Goal: Task Accomplishment & Management: Manage account settings

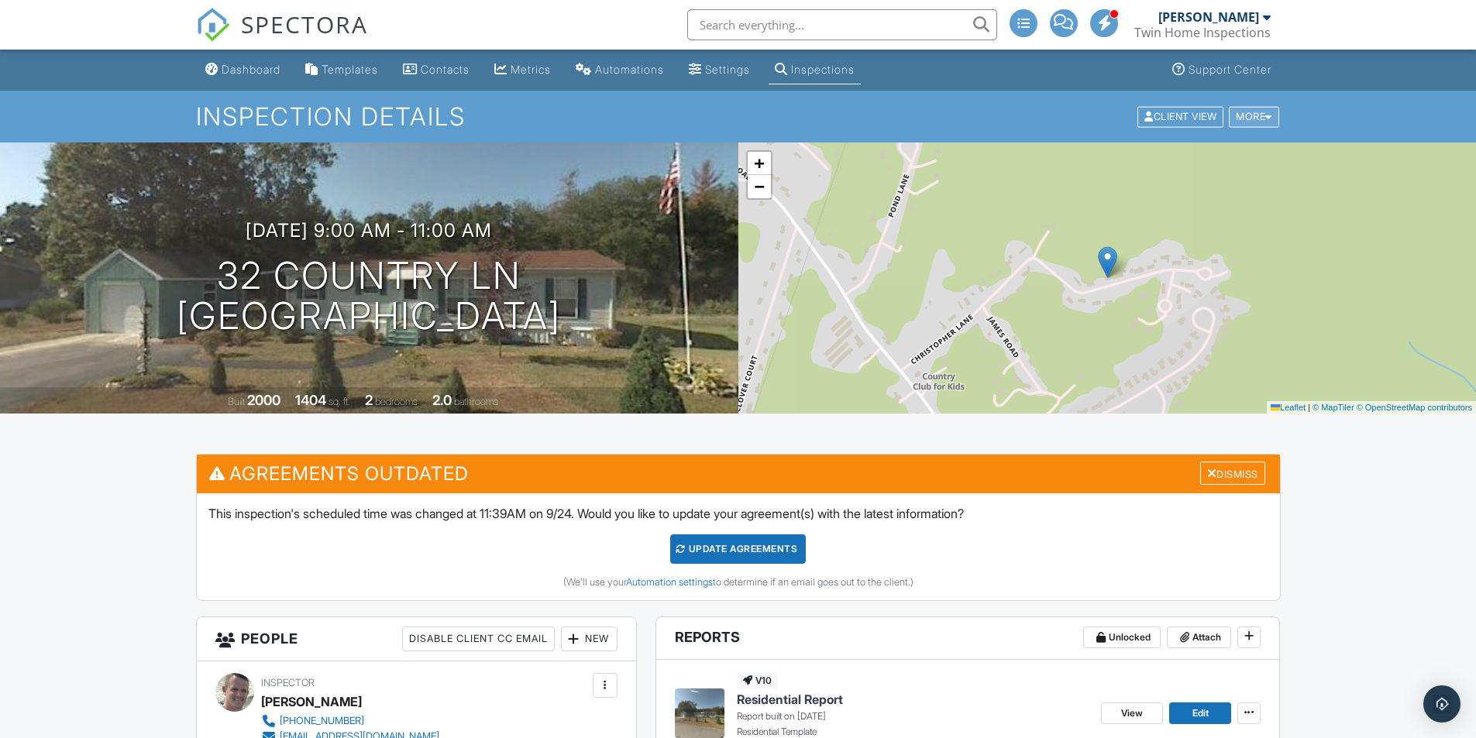
click at [1255, 113] on div "More" at bounding box center [1254, 116] width 50 height 21
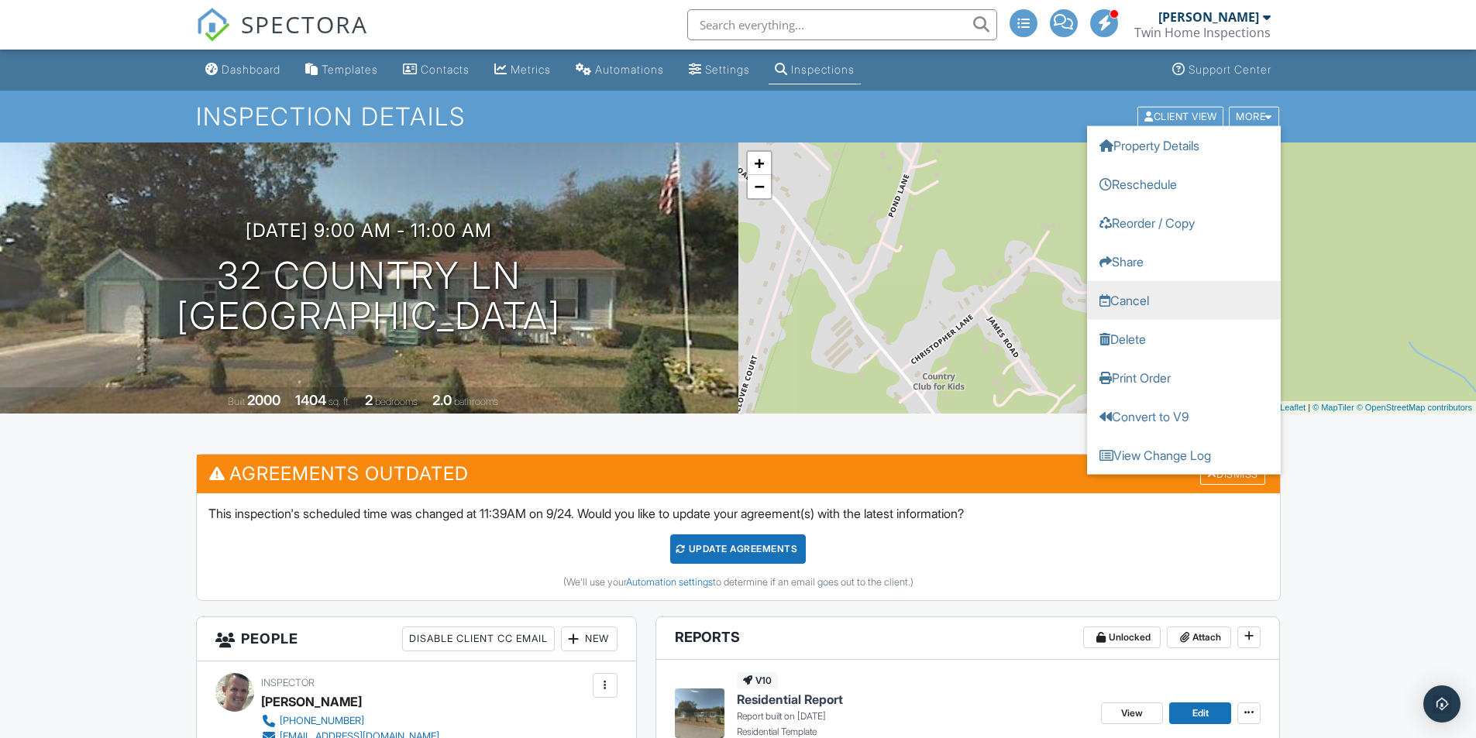
click at [1145, 297] on link "Cancel" at bounding box center [1184, 299] width 194 height 39
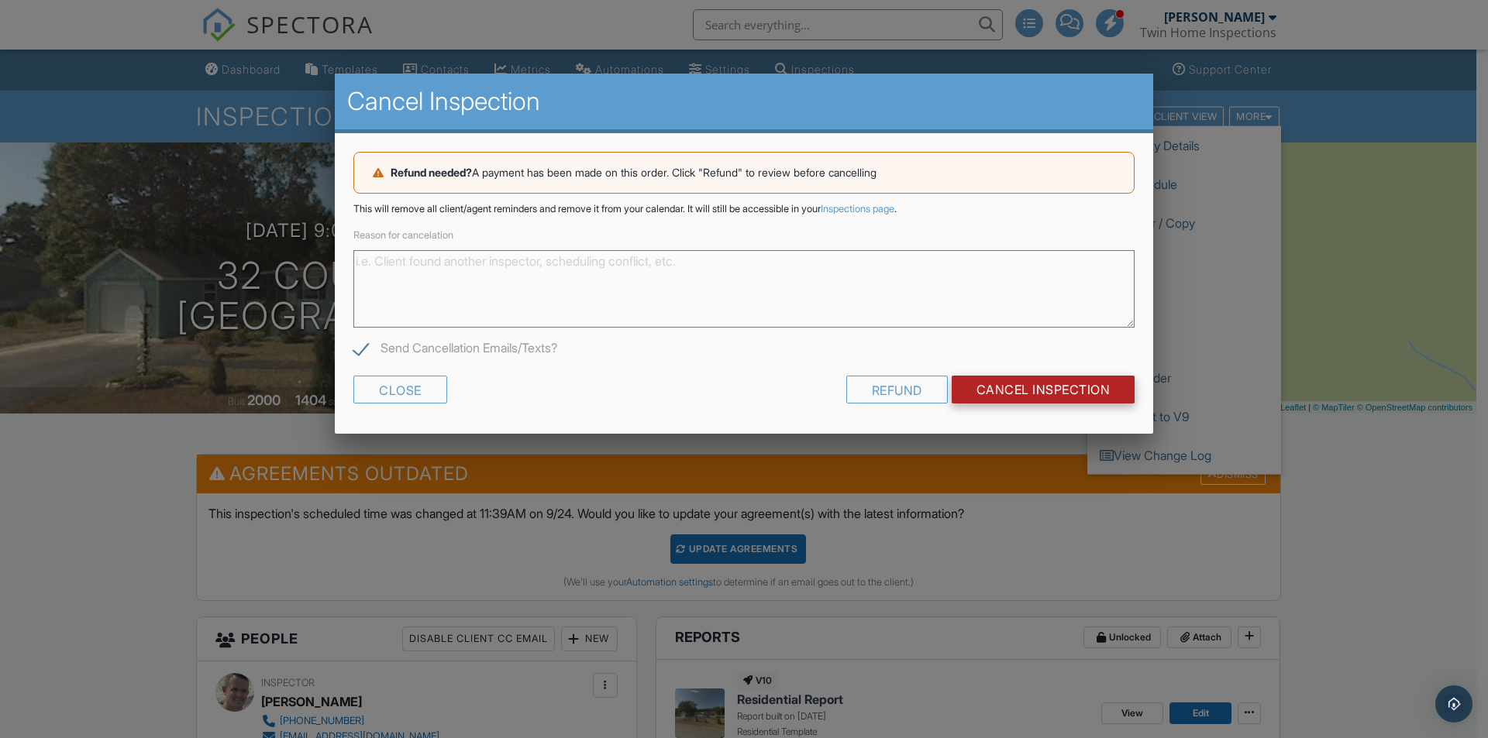
click at [1027, 393] on input "Cancel Inspection" at bounding box center [1043, 390] width 184 height 28
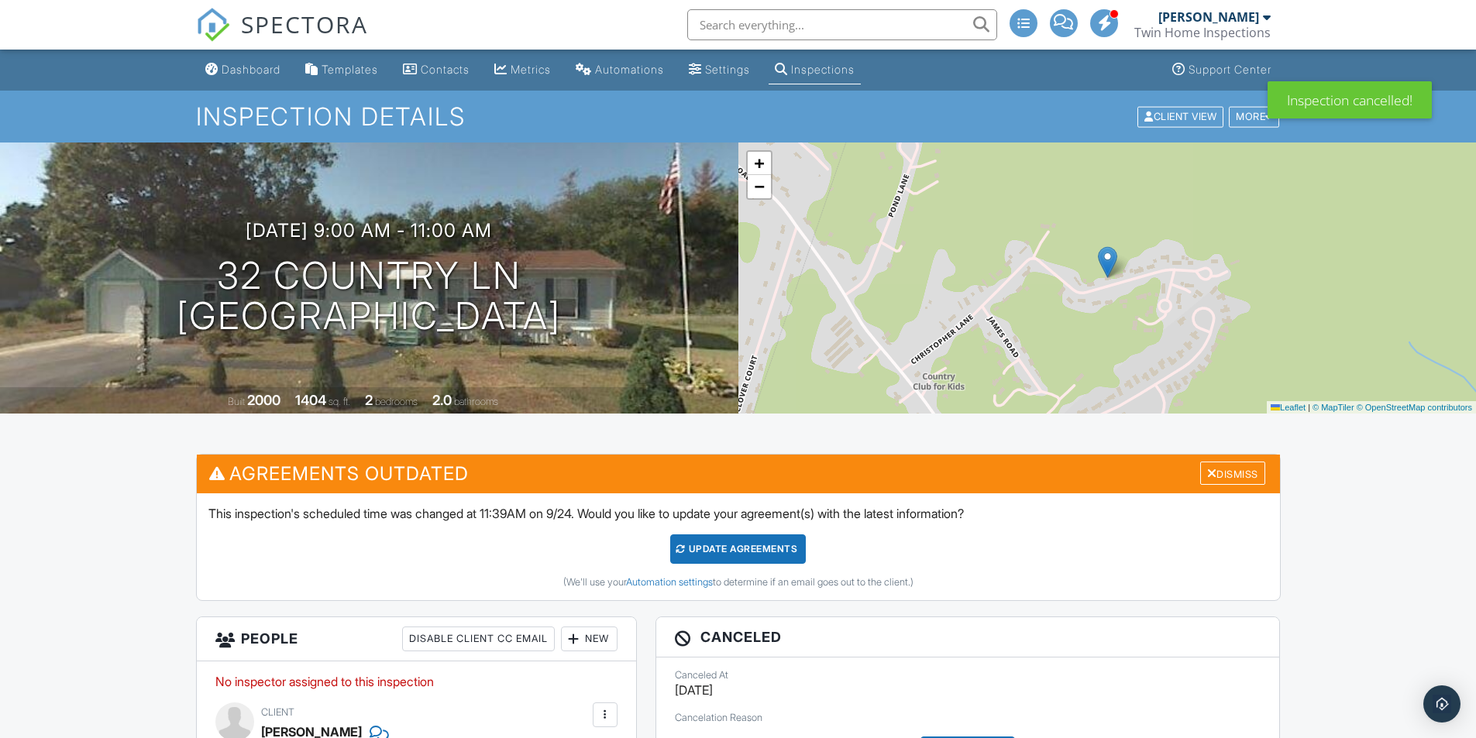
click at [263, 65] on div "Dashboard" at bounding box center [251, 69] width 59 height 13
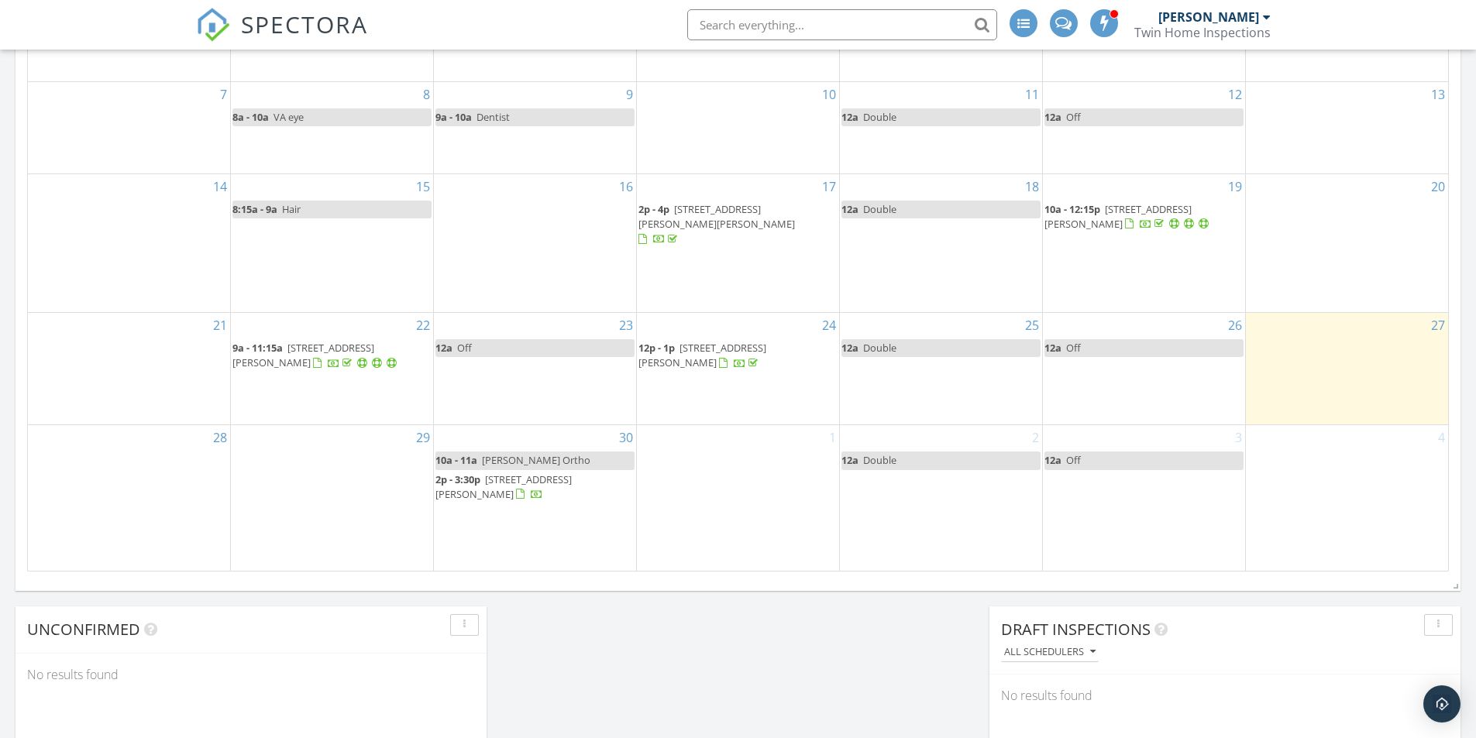
scroll to position [852, 0]
click at [370, 476] on div "29" at bounding box center [332, 495] width 202 height 145
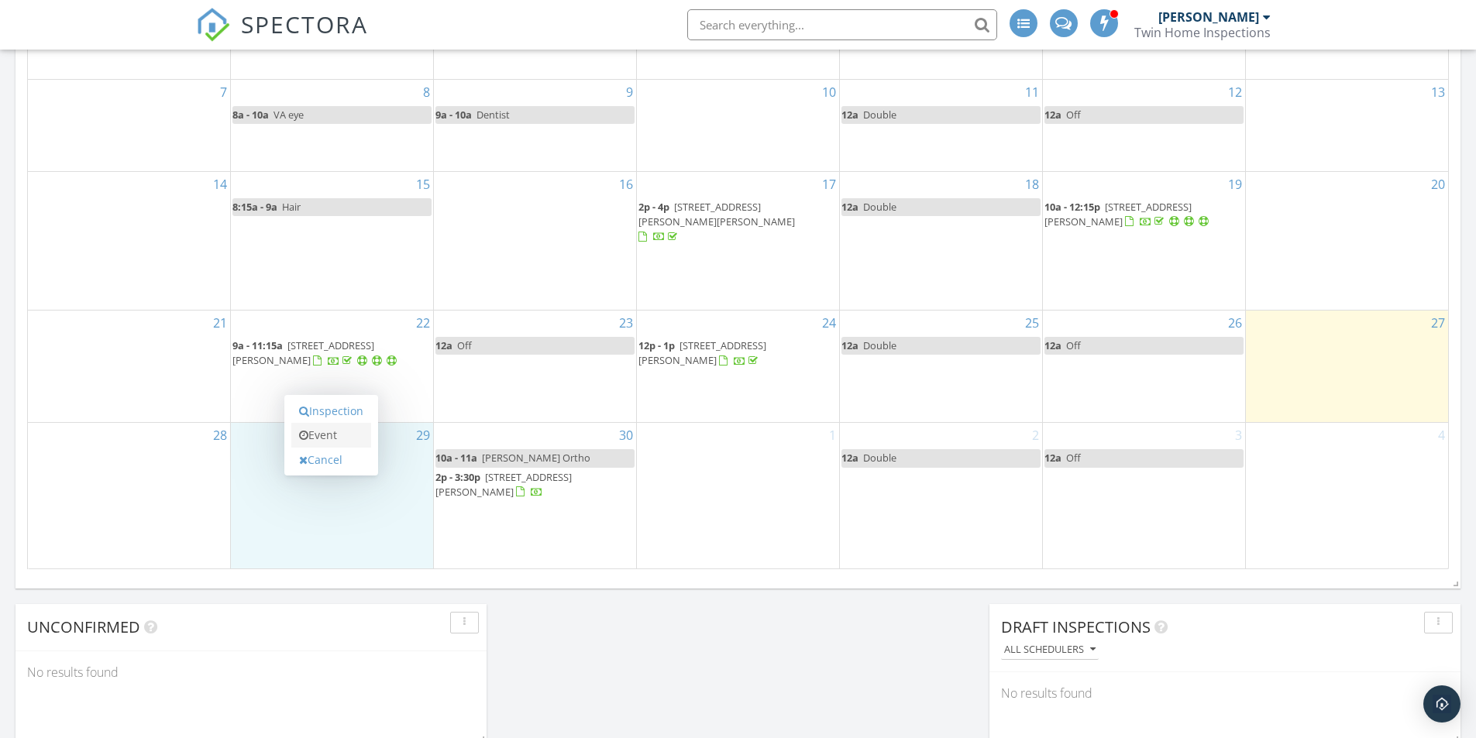
click at [339, 435] on link "Event" at bounding box center [331, 435] width 80 height 25
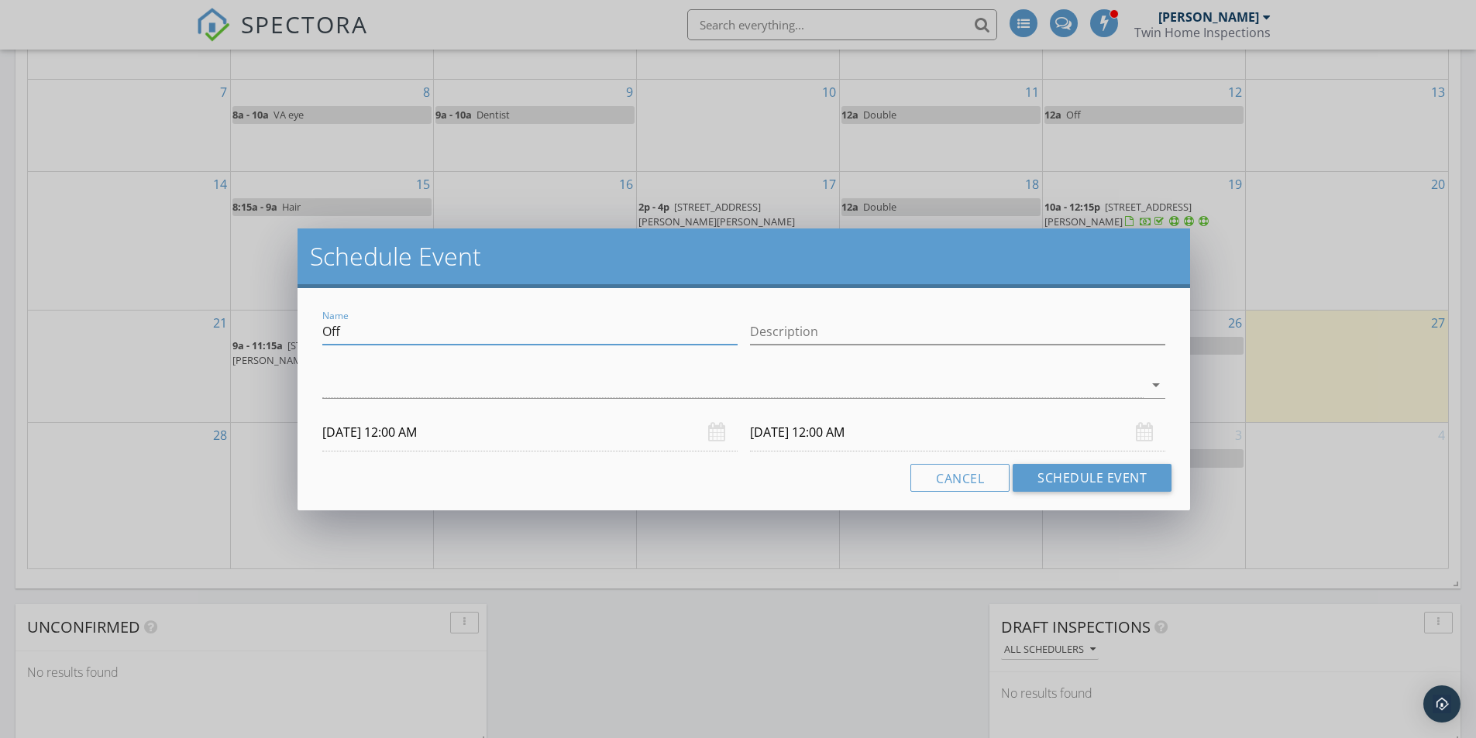
click at [392, 335] on input "Off" at bounding box center [529, 332] width 415 height 26
drag, startPoint x: 392, startPoint y: 335, endPoint x: 253, endPoint y: 318, distance: 140.4
click at [253, 320] on div "Schedule Event Name Off Description arrow_drop_down 09/29/2025 12:00 AM 09/30/2…" at bounding box center [738, 369] width 1476 height 738
type input "Radon water"
click at [338, 377] on div at bounding box center [732, 386] width 821 height 26
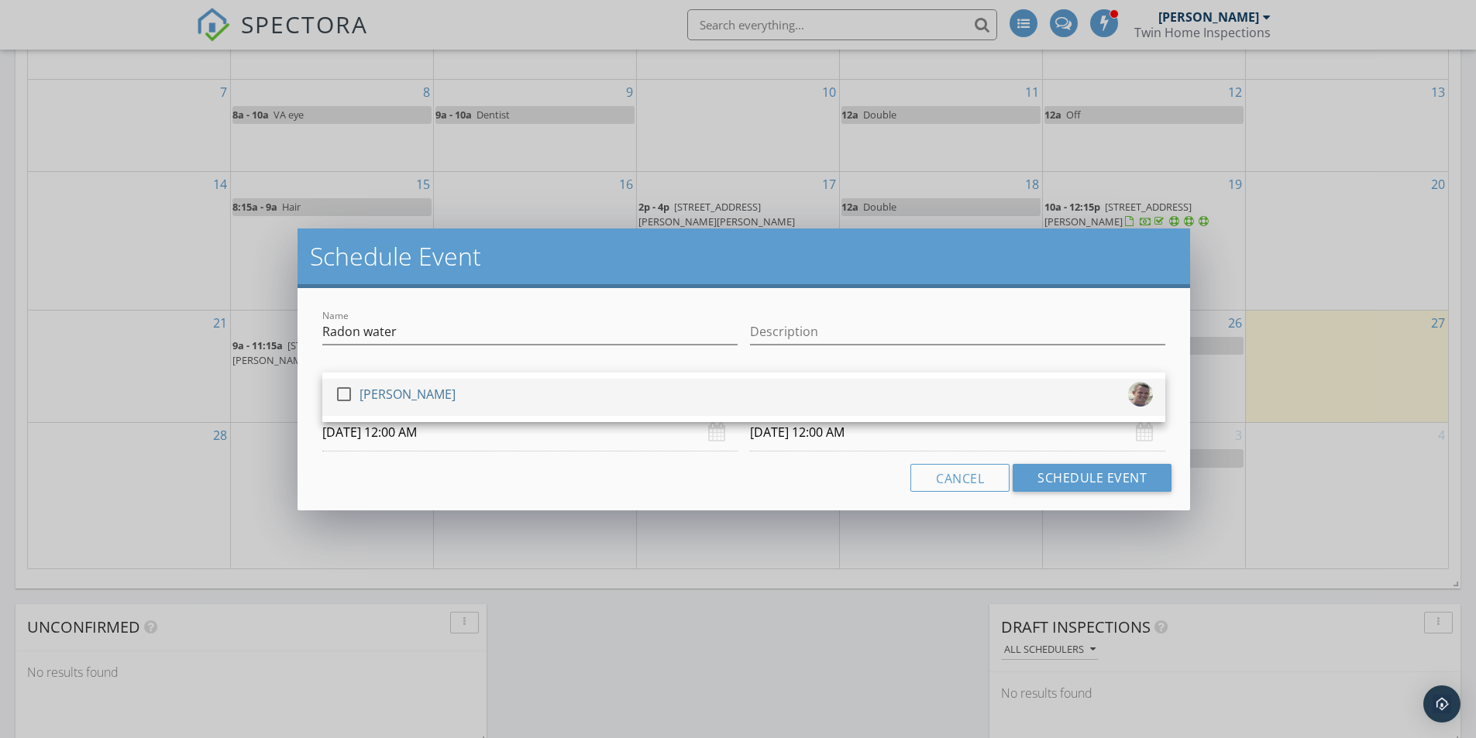
click at [346, 395] on div at bounding box center [344, 394] width 26 height 26
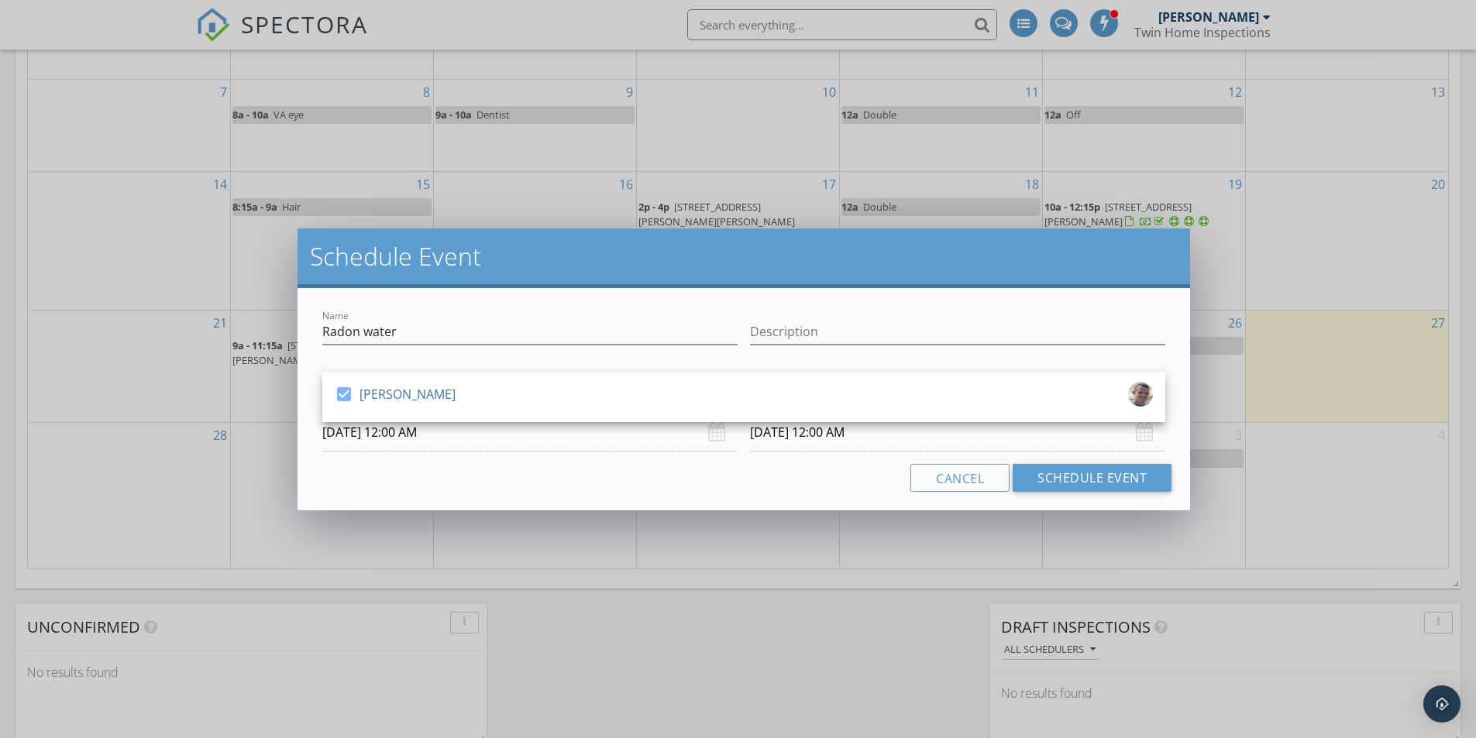
click at [457, 433] on input "09/29/2025 12:00 AM" at bounding box center [529, 433] width 415 height 38
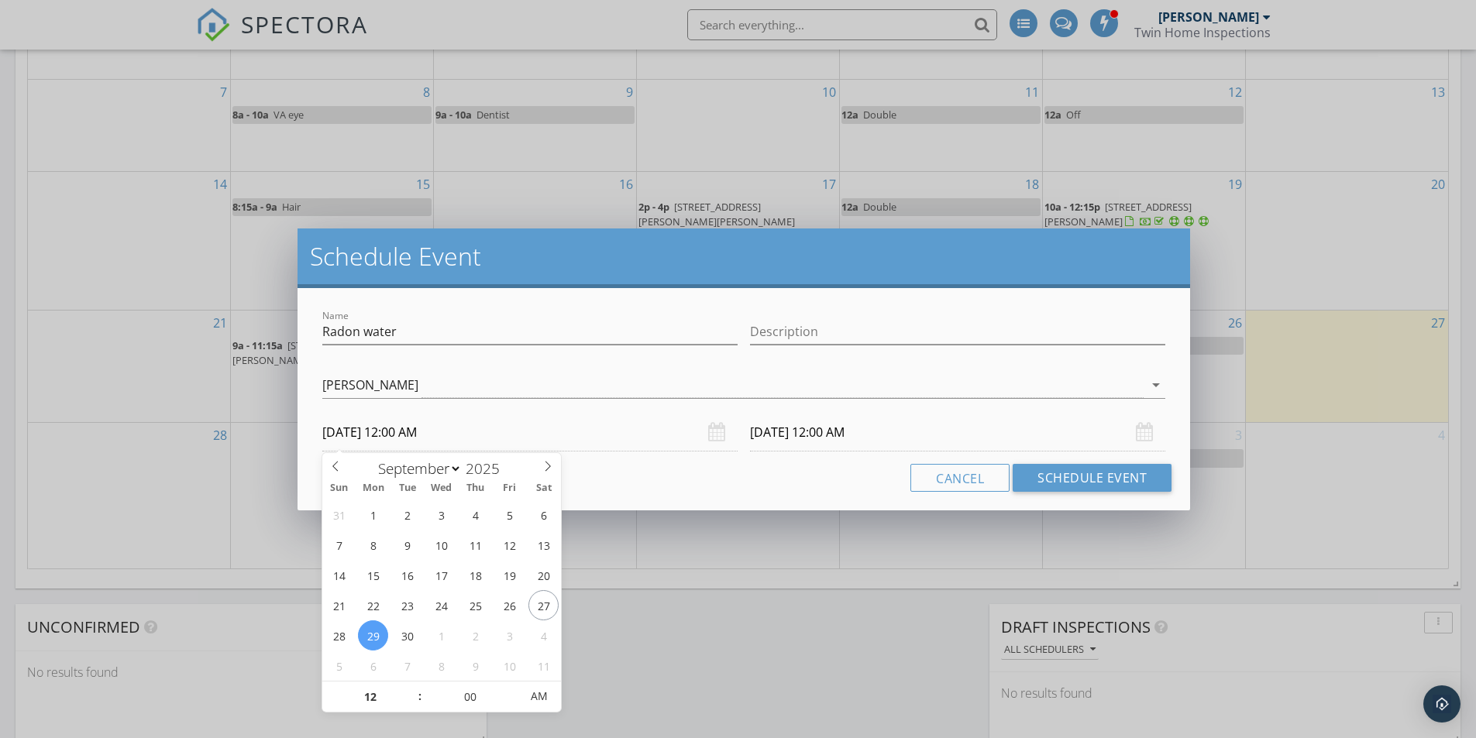
click at [834, 439] on input "09/30/2025 12:00 AM" at bounding box center [957, 433] width 415 height 38
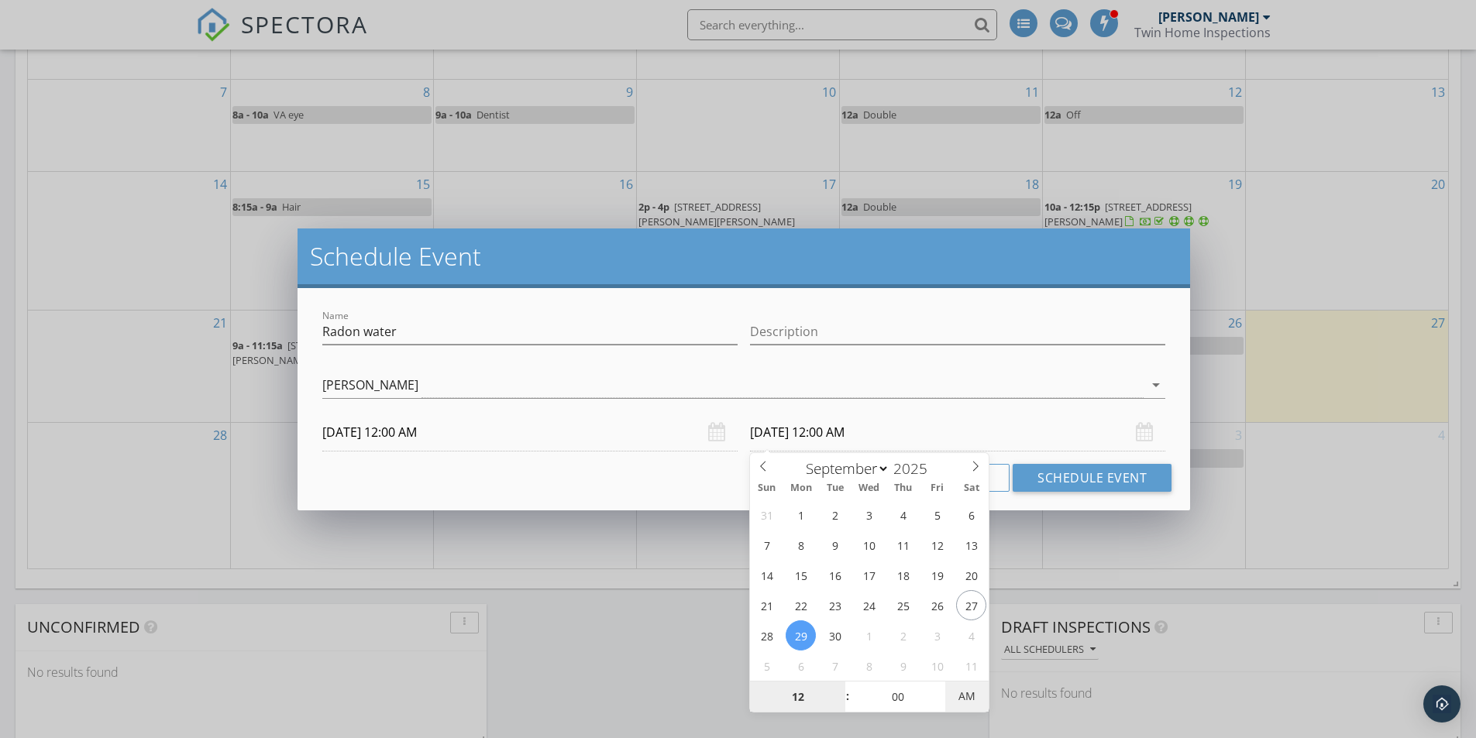
type input "09/29/2025 12:00 PM"
click at [977, 704] on span "AM" at bounding box center [966, 696] width 43 height 31
click at [1114, 475] on button "Schedule Event" at bounding box center [1092, 478] width 159 height 28
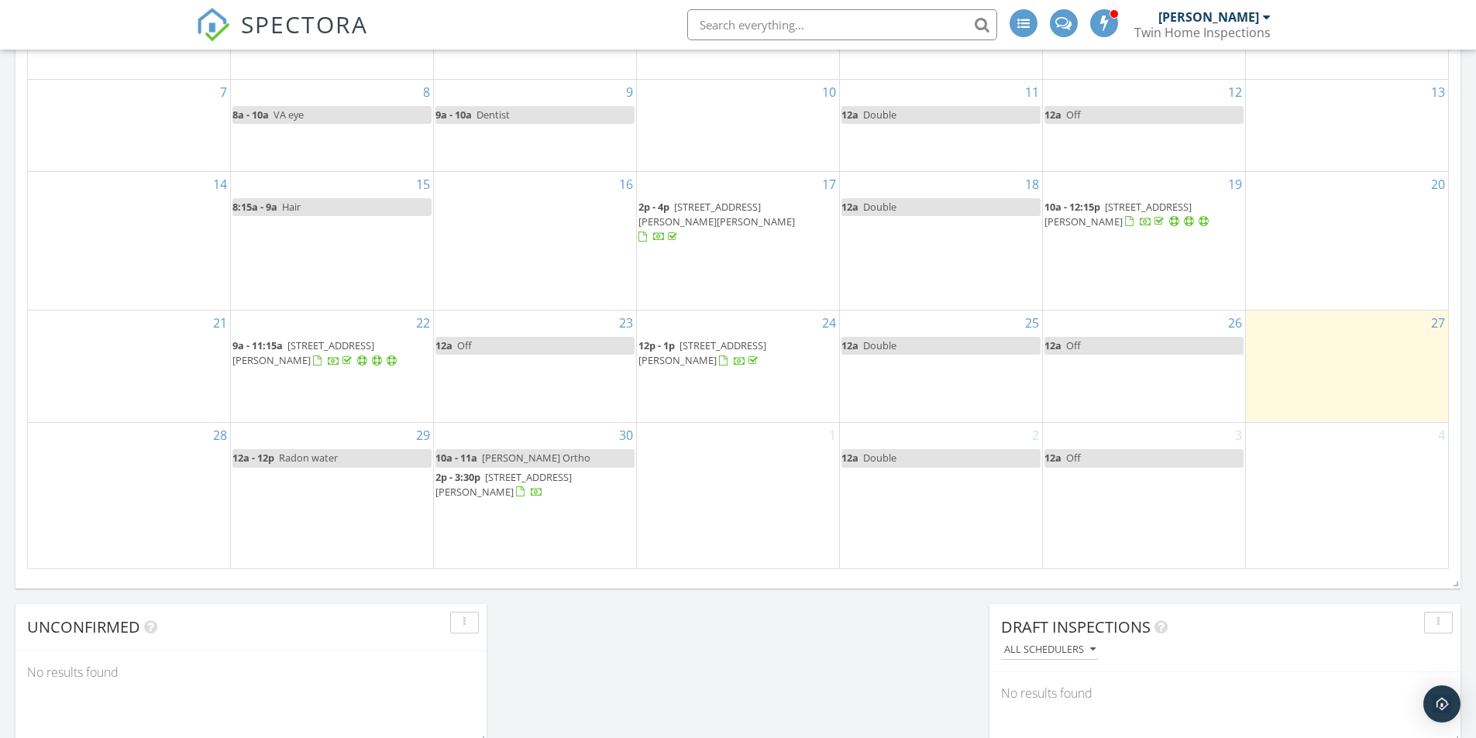
click at [364, 459] on link "12a - 12p Radon water" at bounding box center [331, 458] width 199 height 18
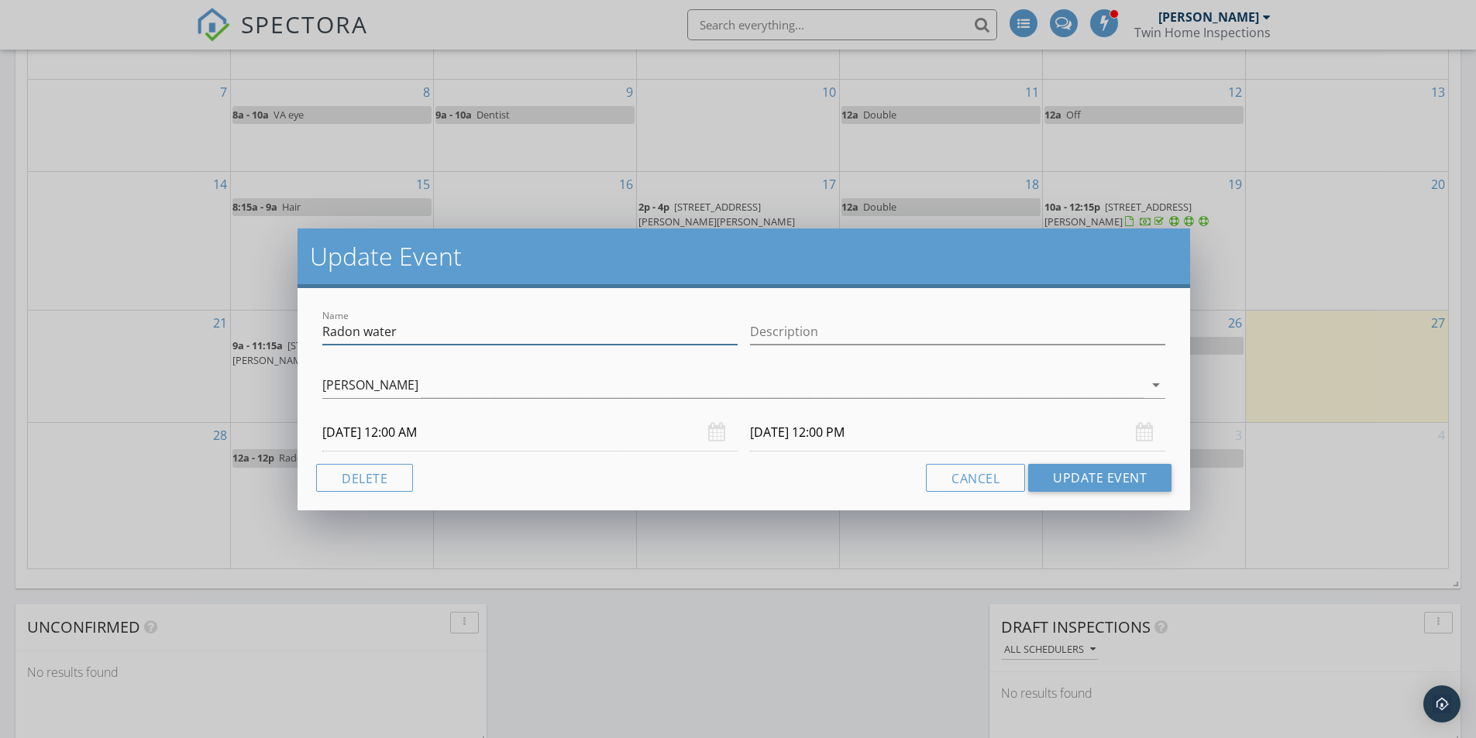
click at [438, 339] on input "Radon water" at bounding box center [529, 332] width 415 height 26
type input "Radon water Pickup"
click at [1130, 480] on button "Update Event" at bounding box center [1099, 478] width 143 height 28
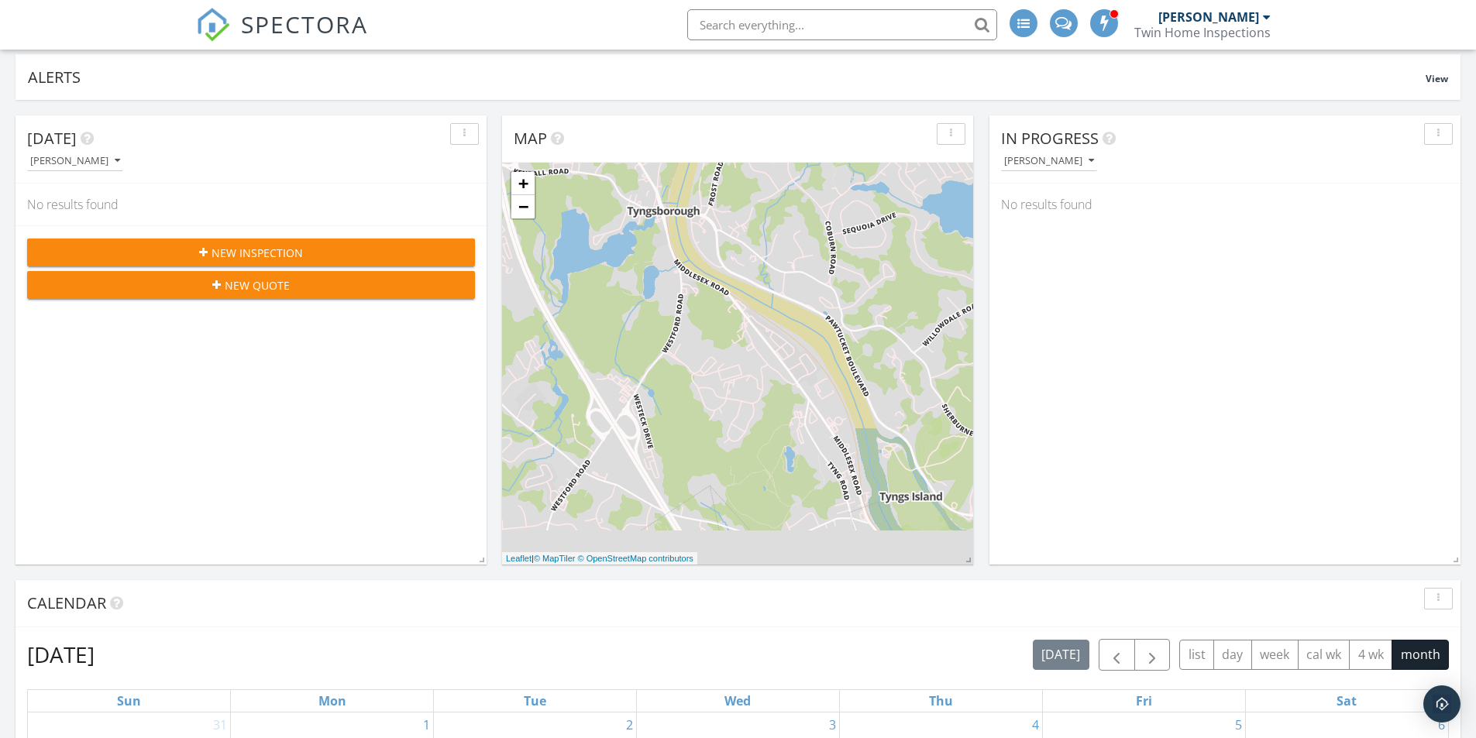
scroll to position [0, 0]
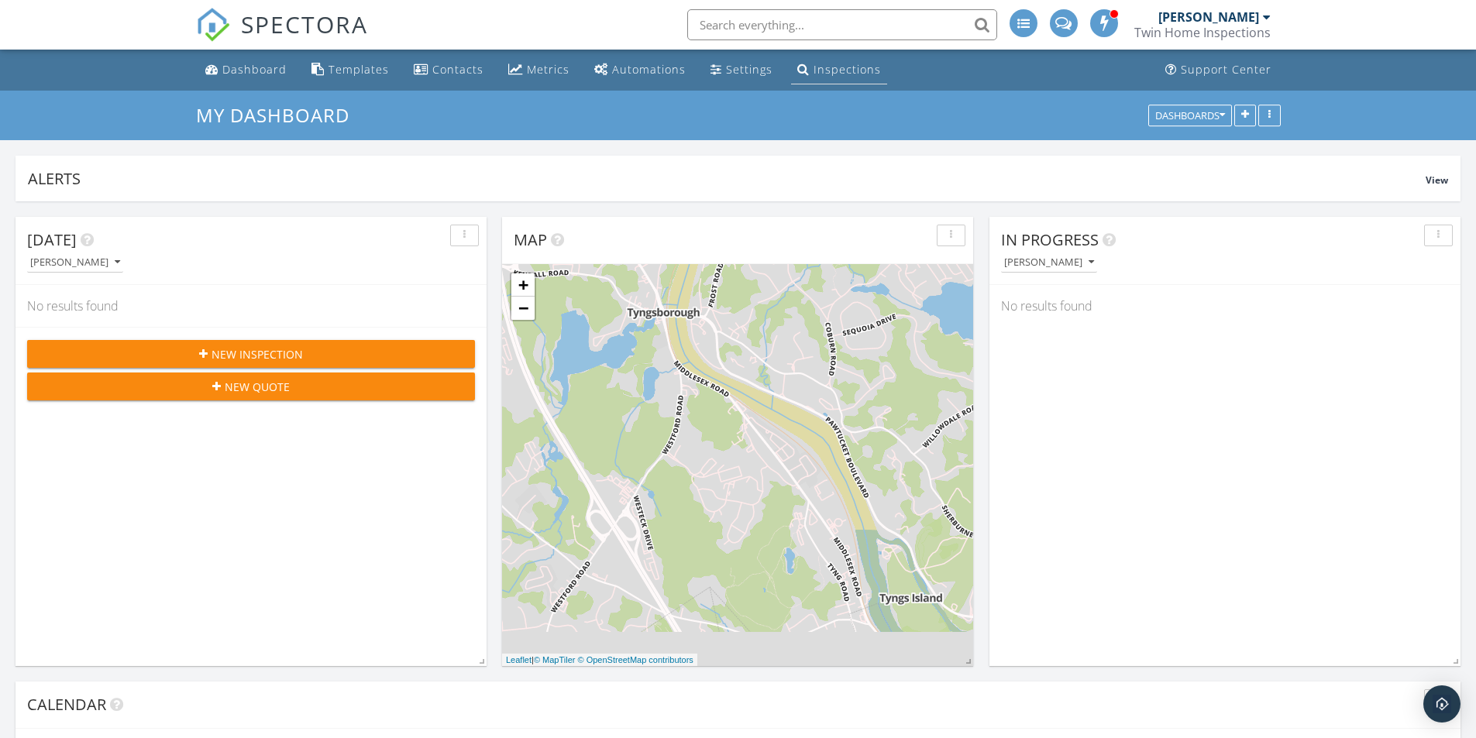
click at [863, 76] on div "Inspections" at bounding box center [847, 69] width 67 height 15
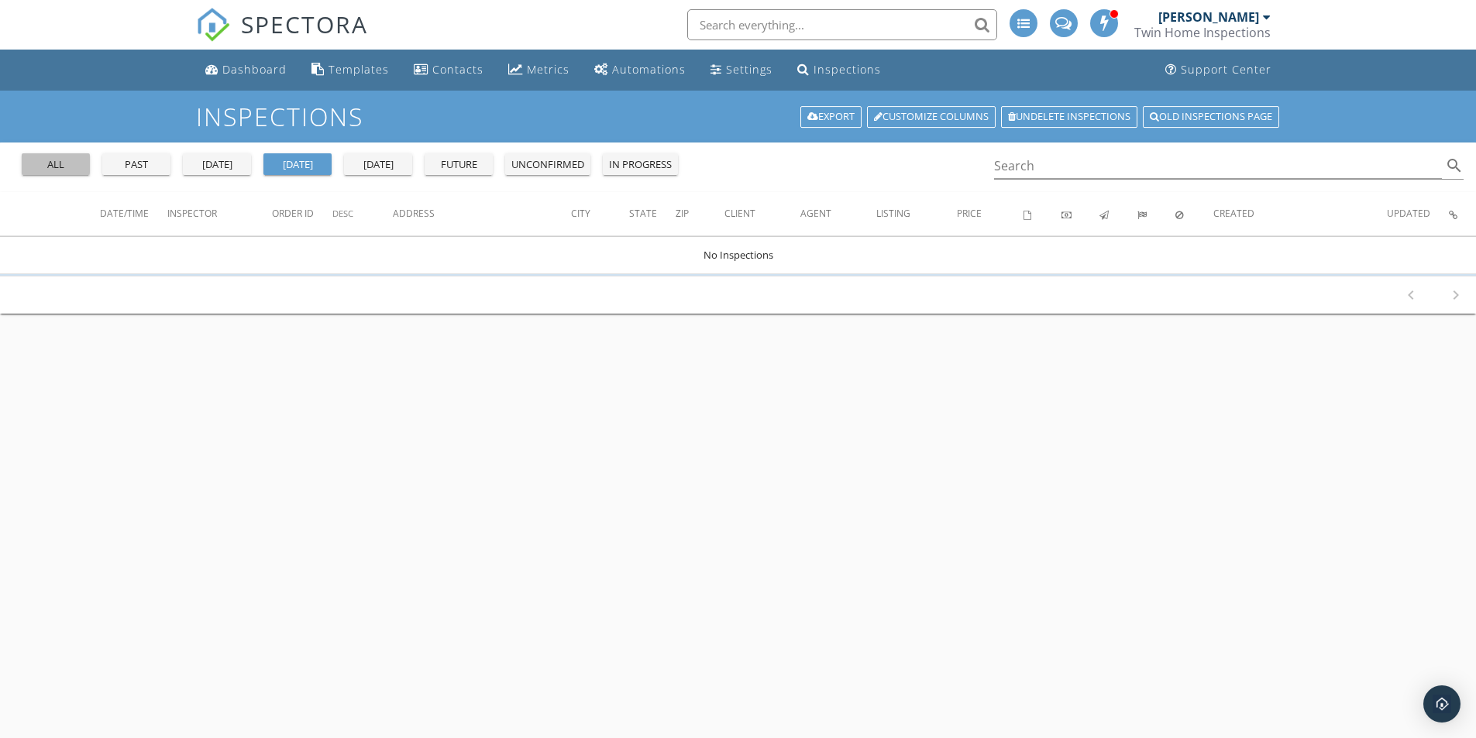
click at [65, 168] on div "all" at bounding box center [56, 164] width 56 height 15
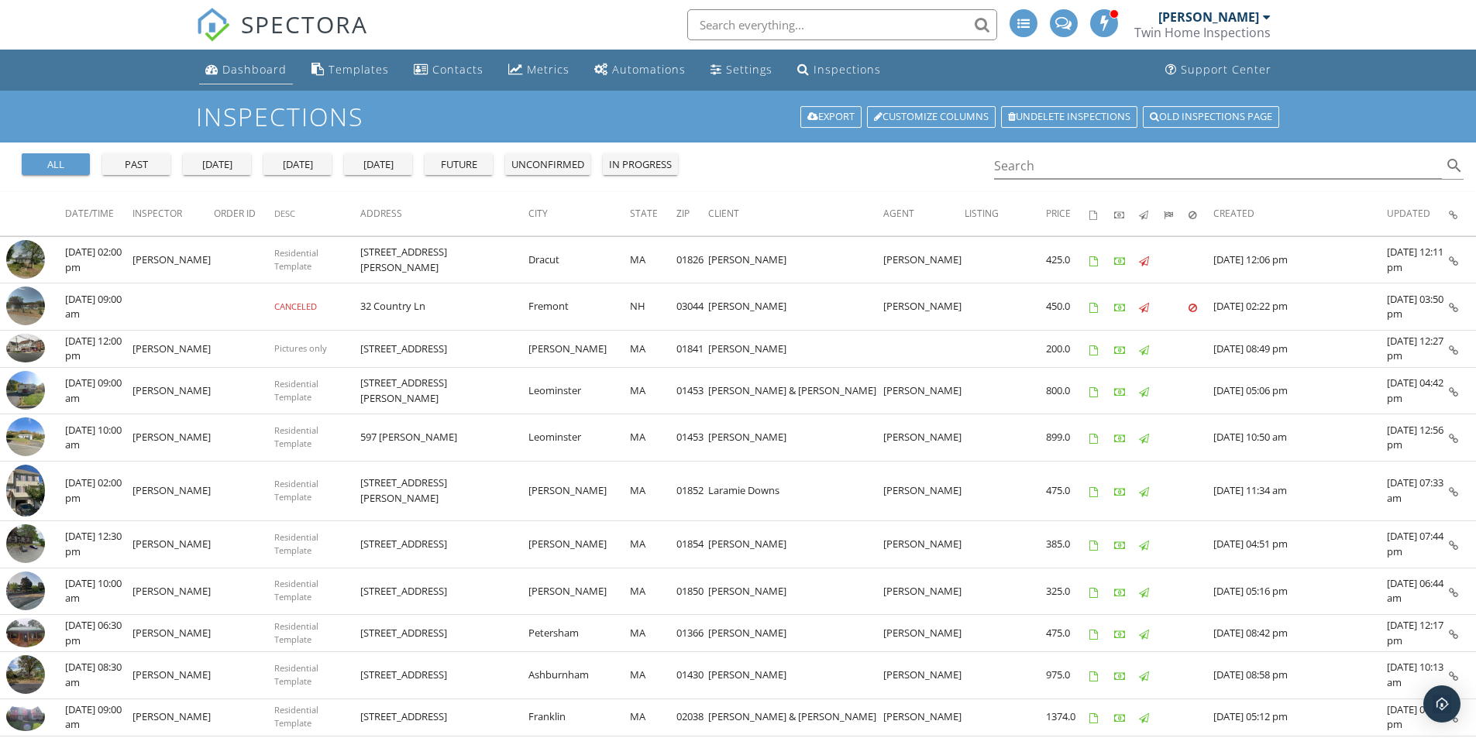
click at [263, 64] on div "Dashboard" at bounding box center [254, 69] width 64 height 15
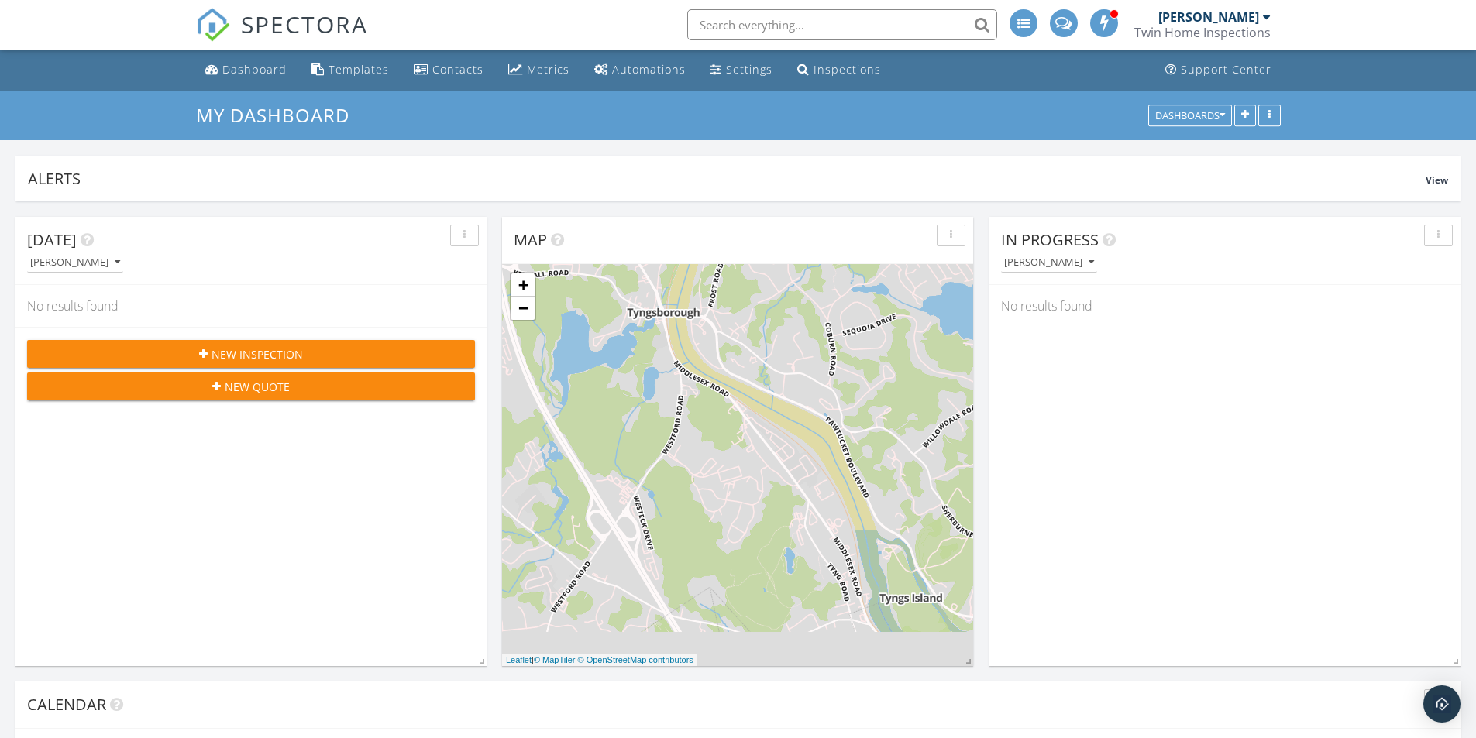
click at [545, 72] on div "Metrics" at bounding box center [548, 69] width 43 height 15
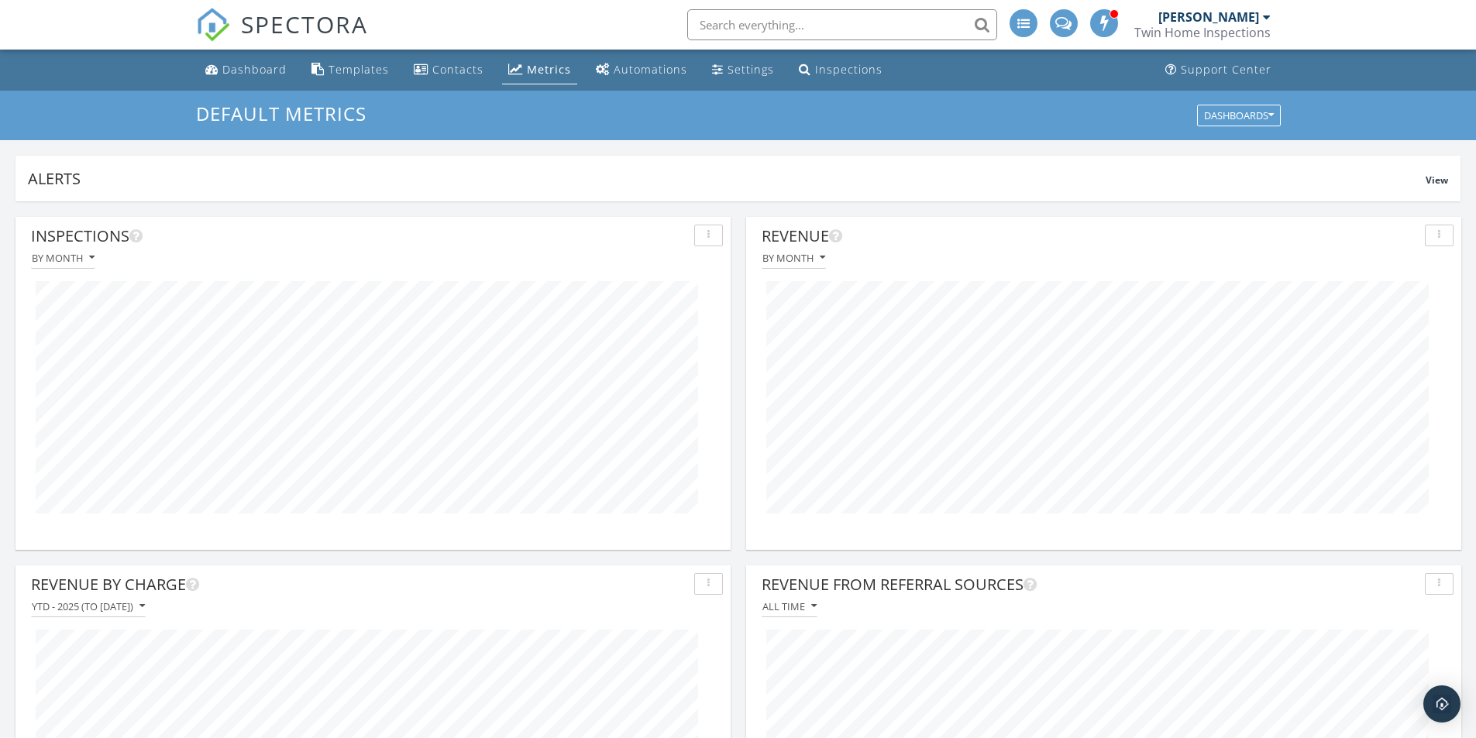
scroll to position [310, 0]
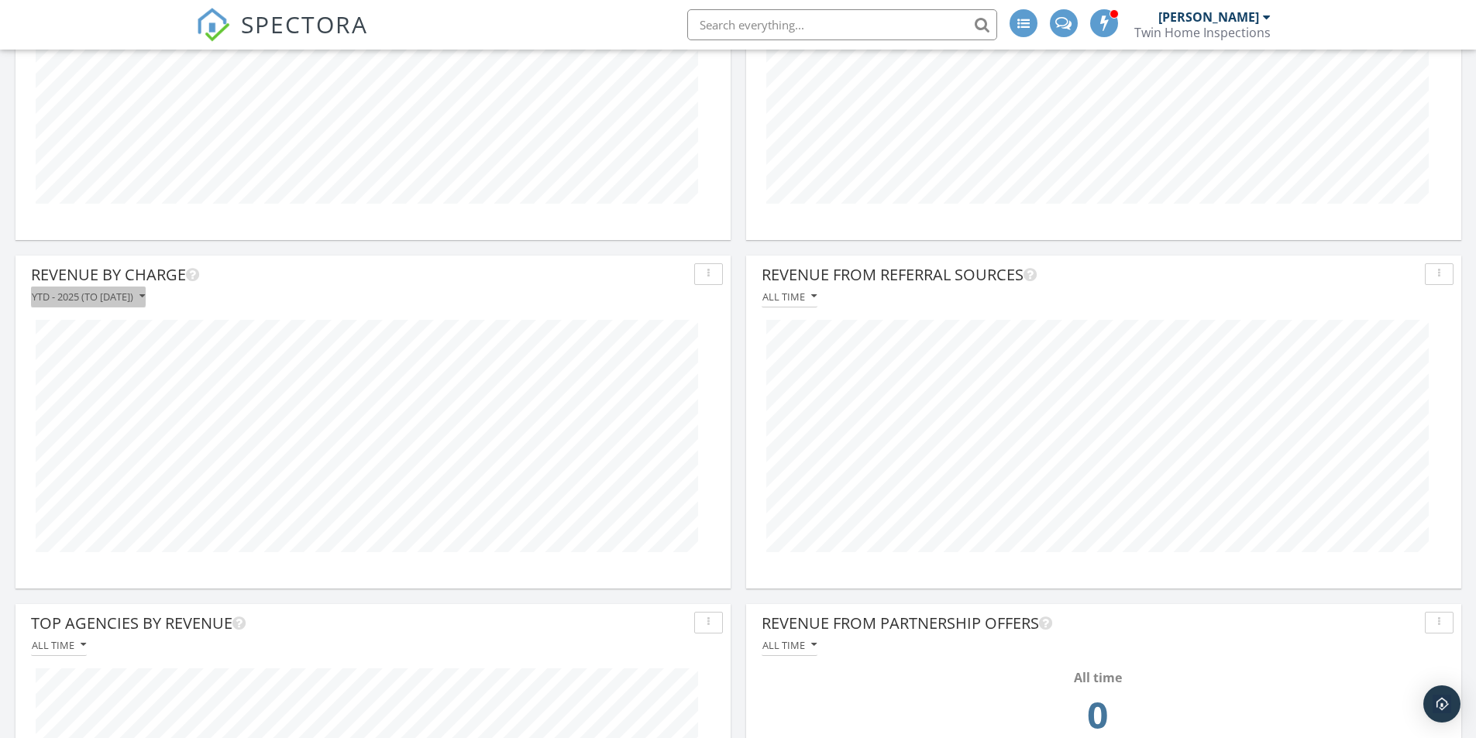
click at [145, 295] on div "YTD - 2025 (to Sep 27th)" at bounding box center [88, 296] width 113 height 11
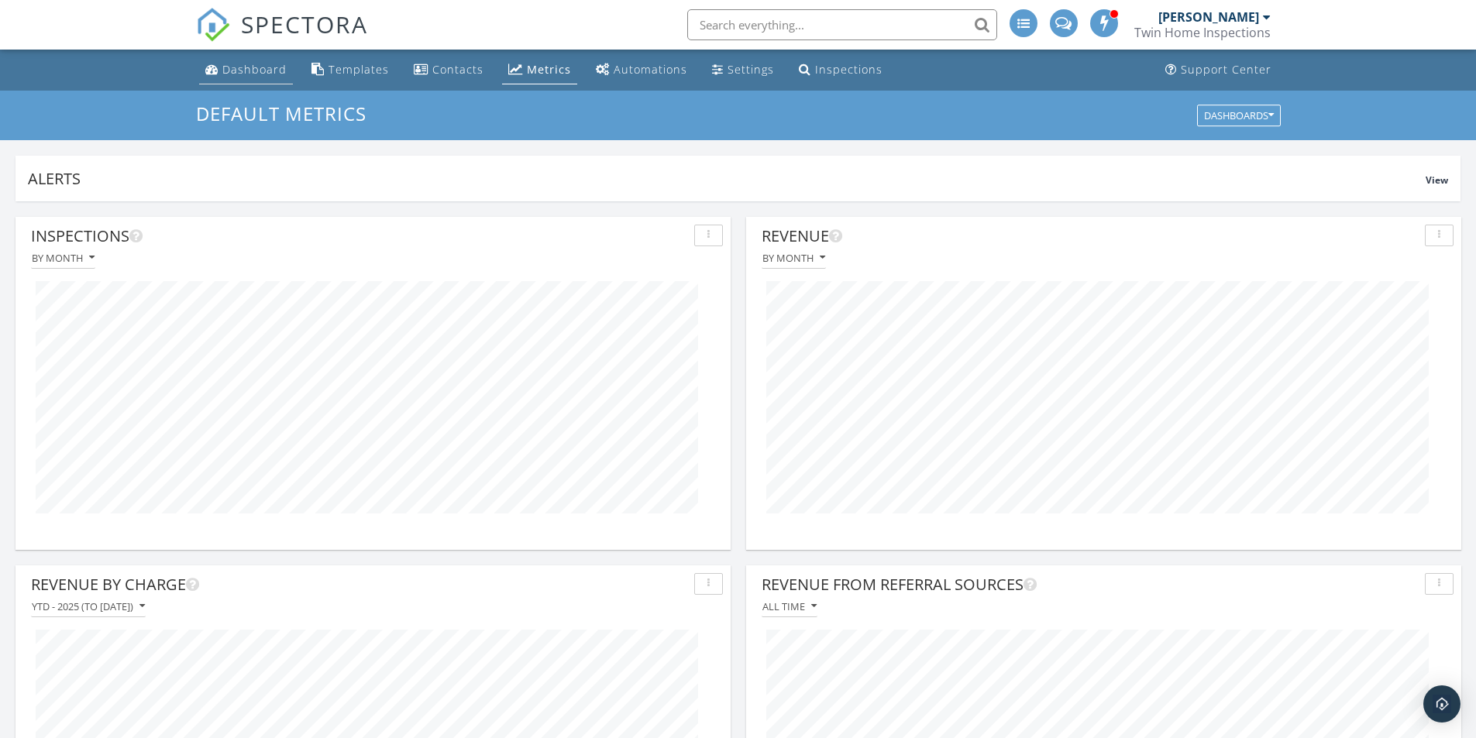
click at [262, 78] on link "Dashboard" at bounding box center [246, 70] width 94 height 29
